Goal: Complete application form

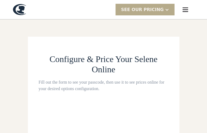
type input "**********"
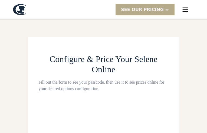
type input "**********"
select select "********"
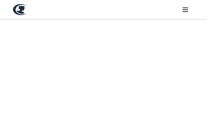
type input "**********"
